Goal: Information Seeking & Learning: Learn about a topic

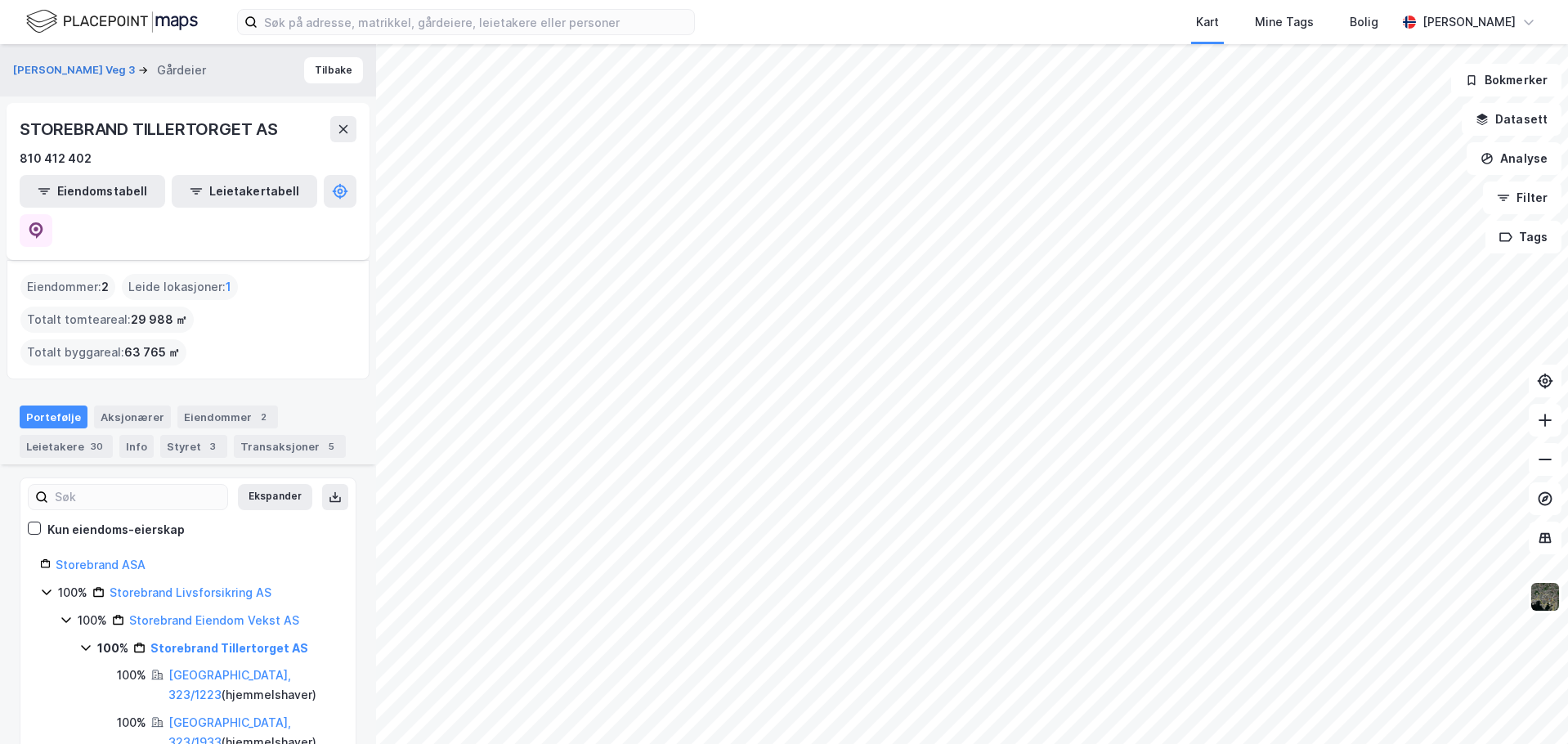
scroll to position [163, 0]
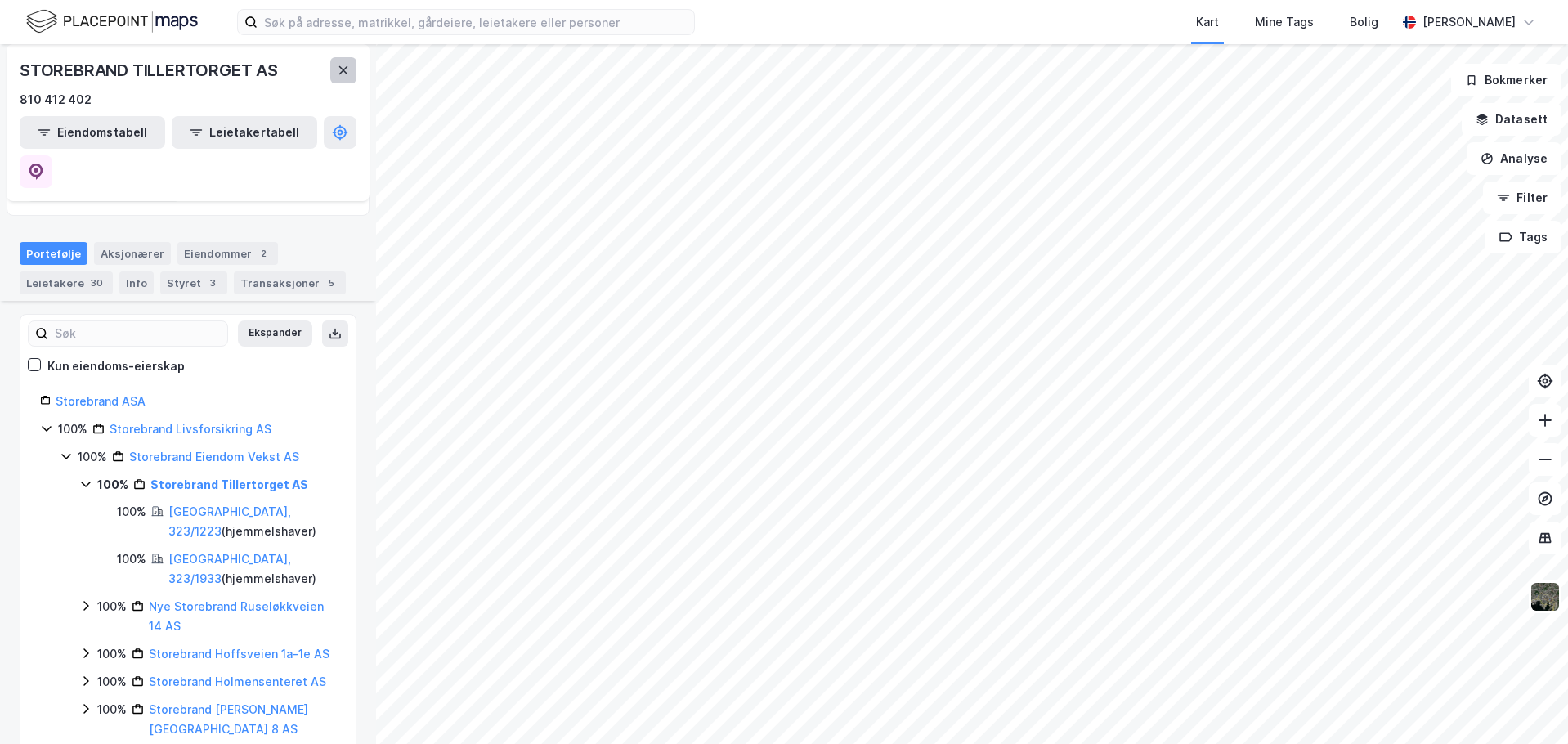
click at [336, 67] on button at bounding box center [343, 70] width 26 height 26
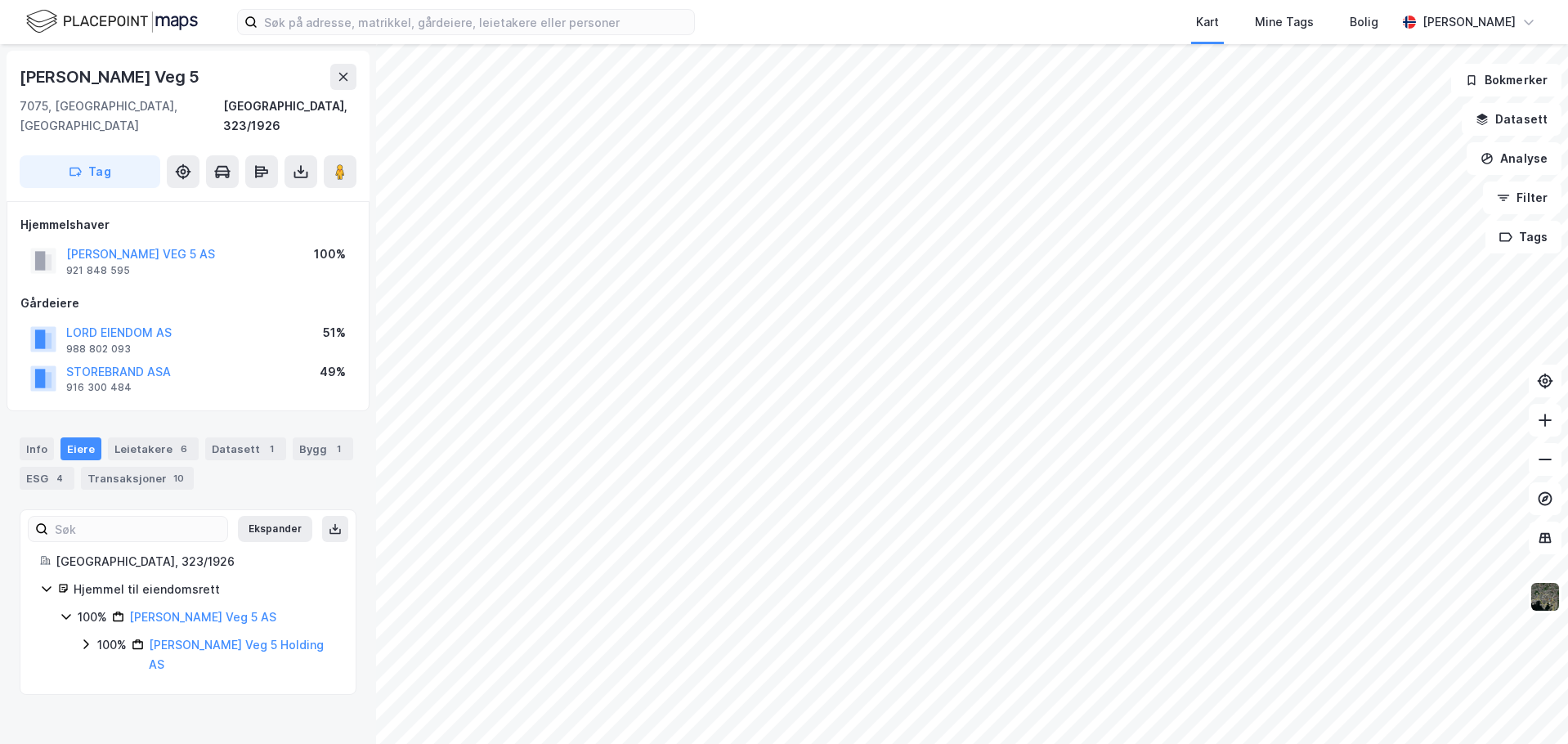
click at [862, 743] on html "Kart Mine Tags Bolig [PERSON_NAME] [PERSON_NAME] Veg 5 7075, Tiller, [GEOGRAPHI…" at bounding box center [784, 372] width 1568 height 744
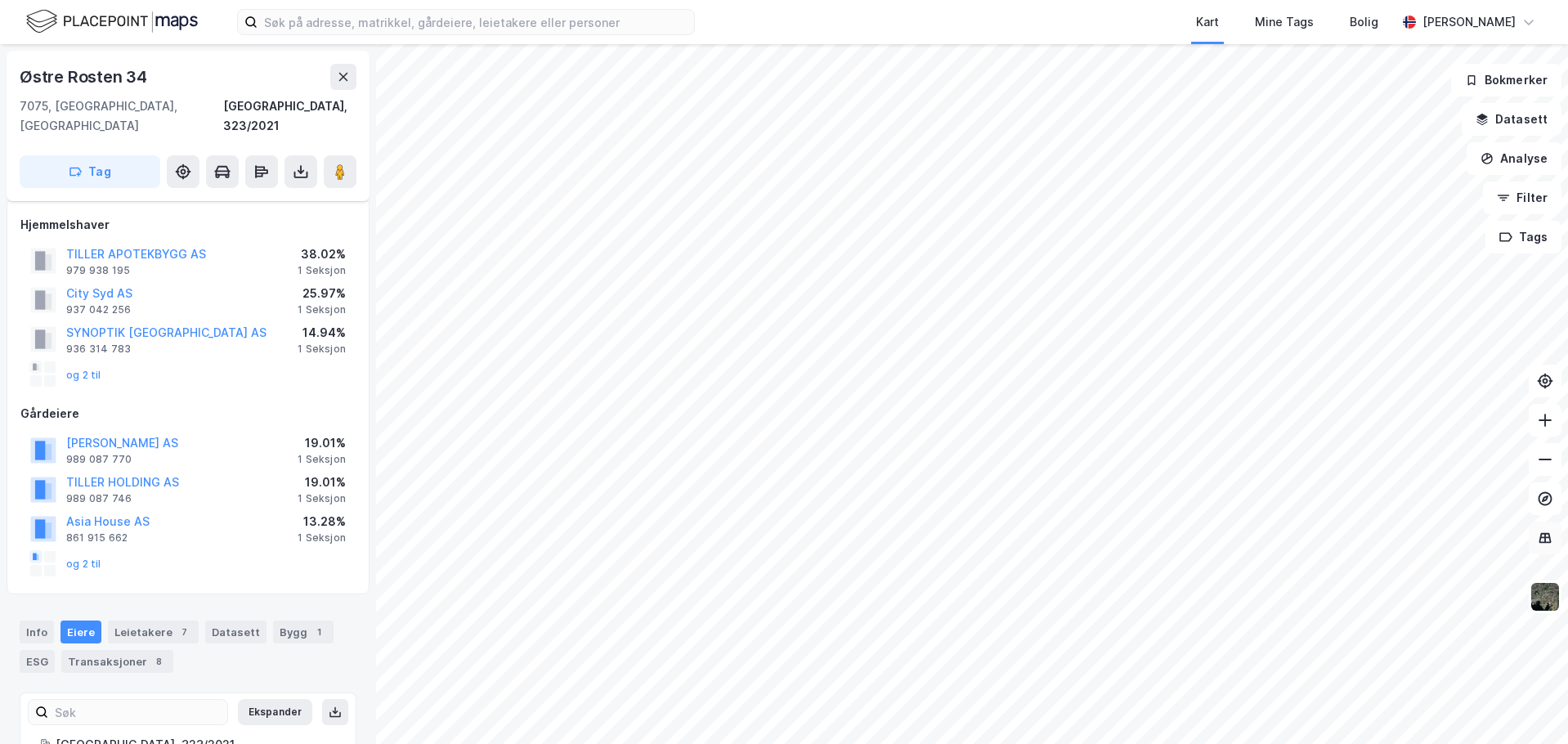
scroll to position [203, 0]
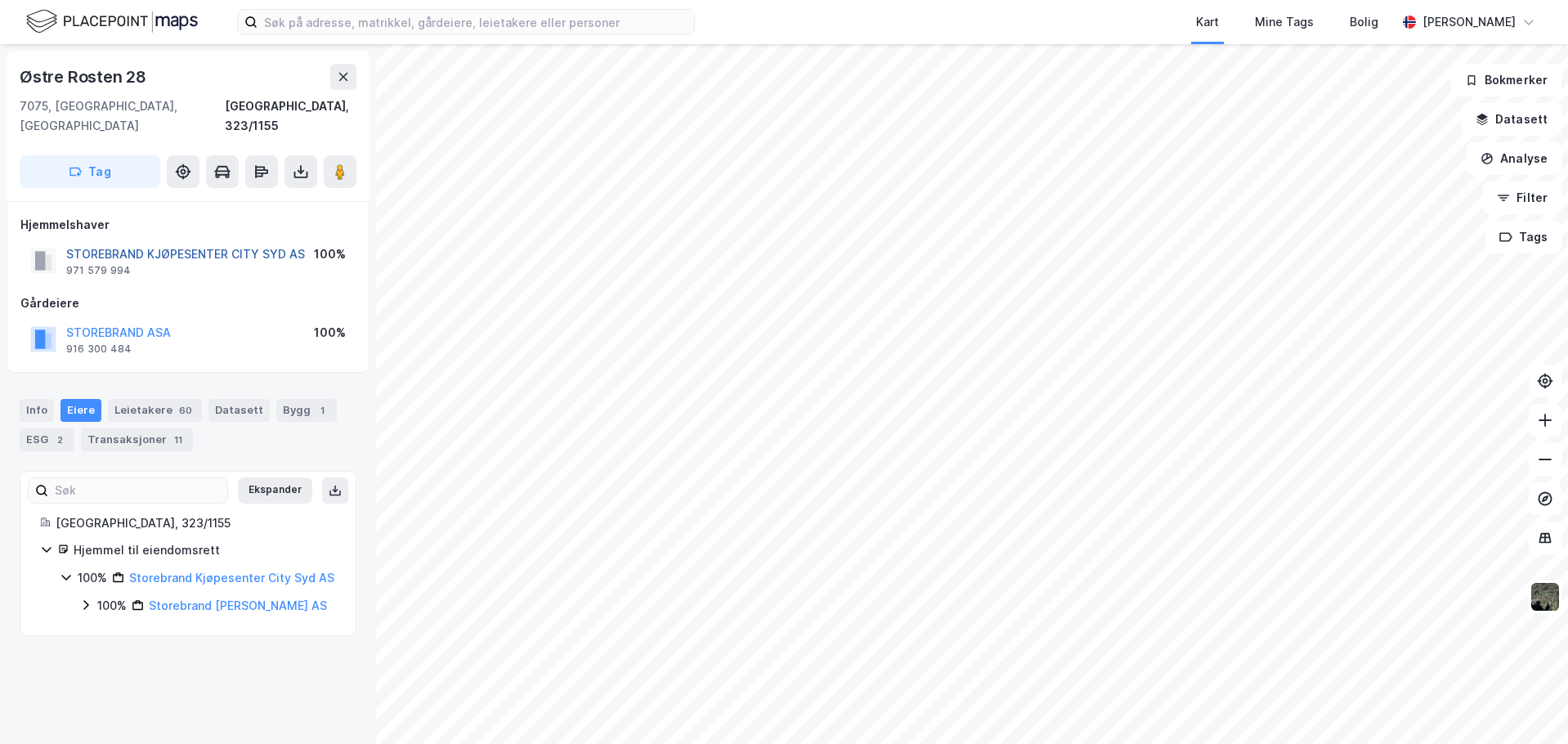
click at [0, 0] on button "STOREBRAND KJØPESENTER CITY SYD AS" at bounding box center [0, 0] width 0 height 0
